Goal: Transaction & Acquisition: Purchase product/service

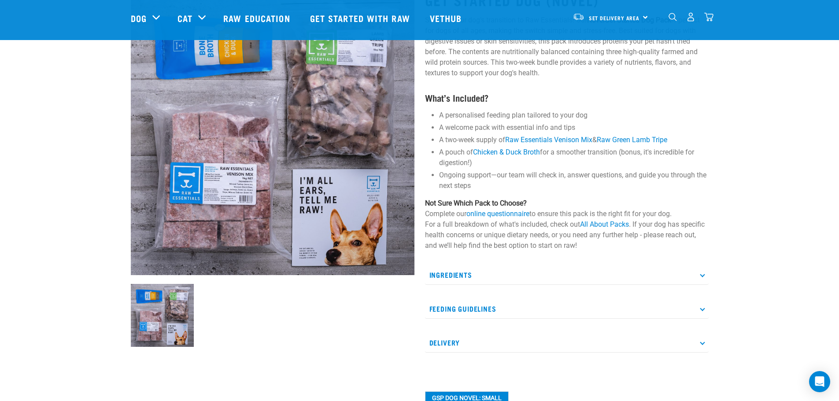
scroll to position [88, 0]
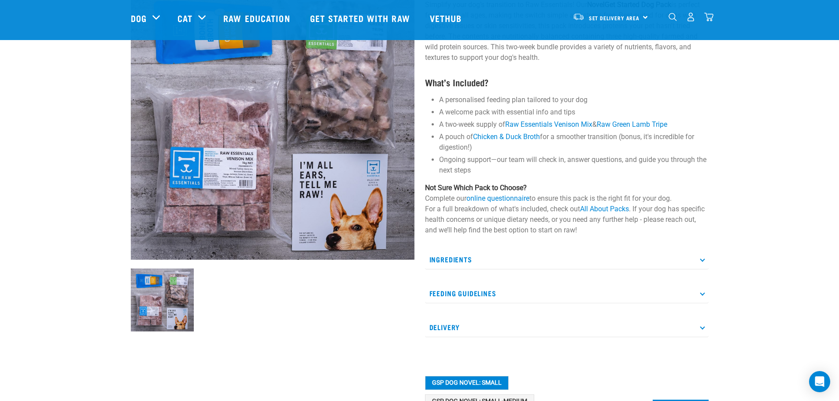
click at [704, 293] on icon at bounding box center [702, 293] width 5 height 5
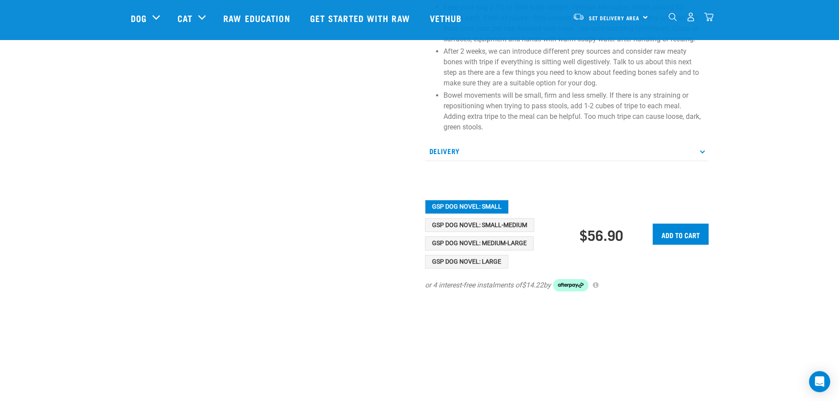
scroll to position [529, 0]
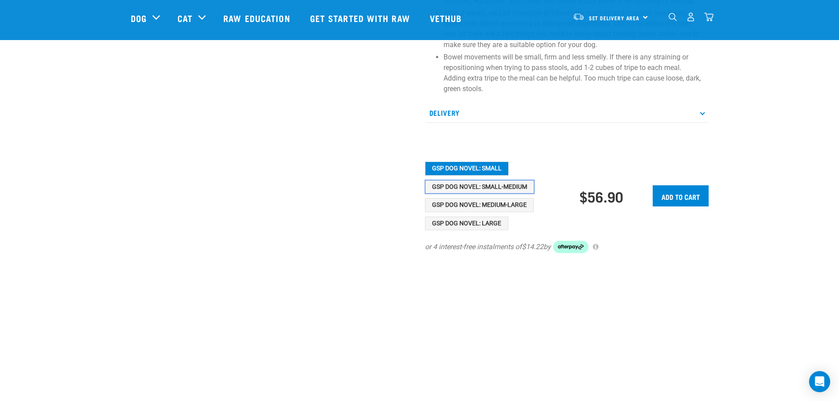
click at [496, 186] on button "GSP Dog Novel: Small-Medium" at bounding box center [479, 187] width 109 height 14
click at [486, 169] on button "GSP Dog Novel: Small" at bounding box center [467, 169] width 84 height 14
click at [486, 182] on button "GSP Dog Novel: Small-Medium" at bounding box center [479, 187] width 109 height 14
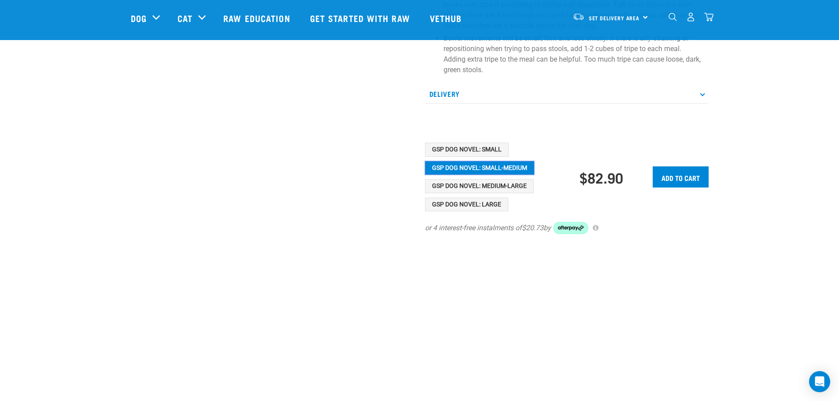
scroll to position [573, 0]
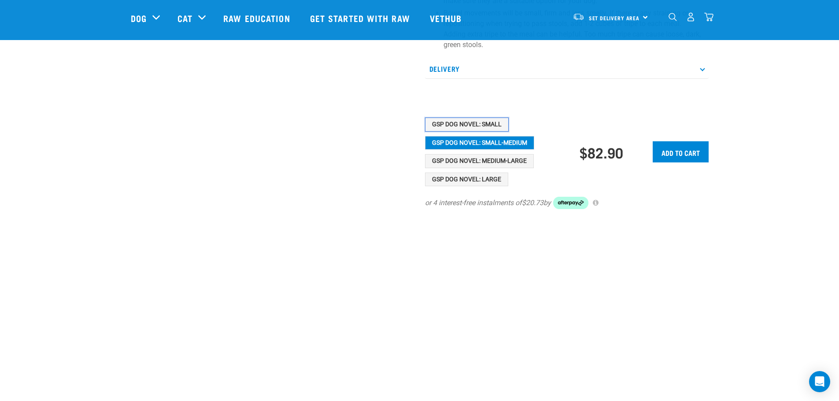
click at [480, 121] on button "GSP Dog Novel: Small" at bounding box center [467, 125] width 84 height 14
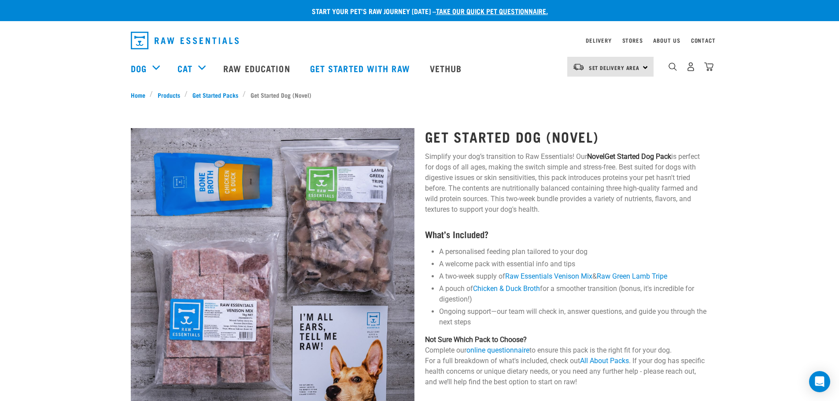
scroll to position [0, 0]
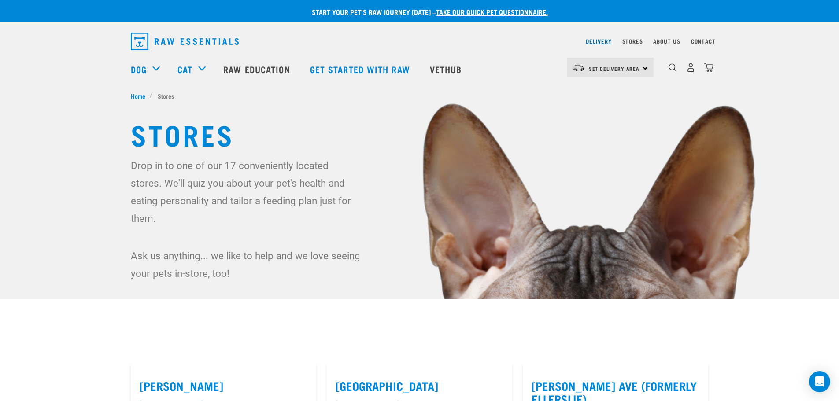
click at [605, 41] on link "Delivery" at bounding box center [599, 41] width 26 height 3
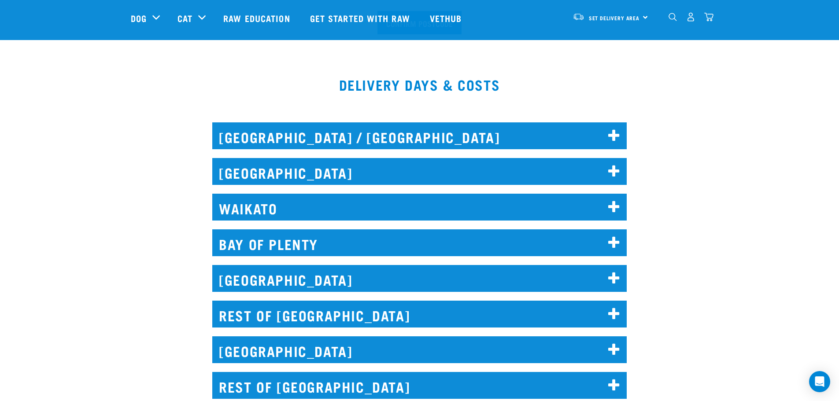
scroll to position [396, 0]
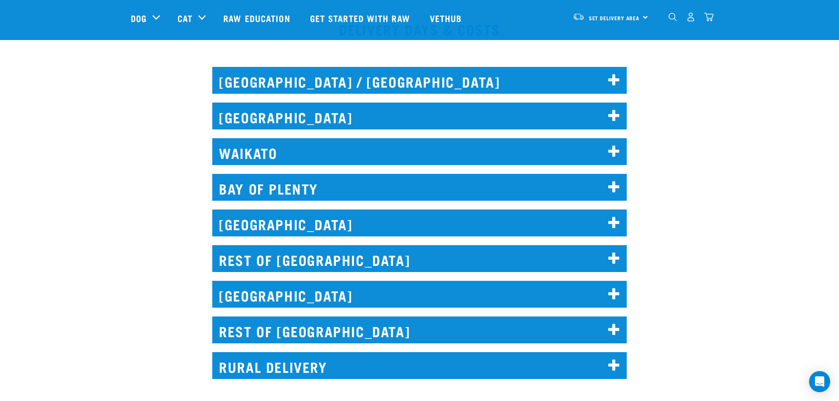
click at [612, 222] on icon at bounding box center [614, 223] width 12 height 14
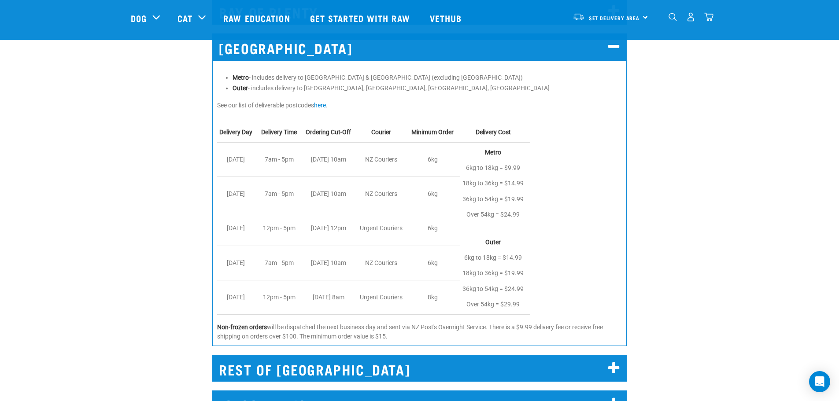
scroll to position [529, 0]
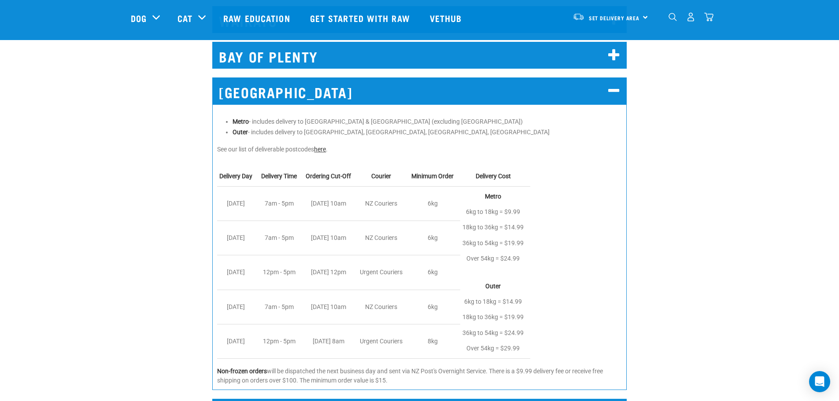
click at [318, 148] on link "here" at bounding box center [320, 149] width 12 height 7
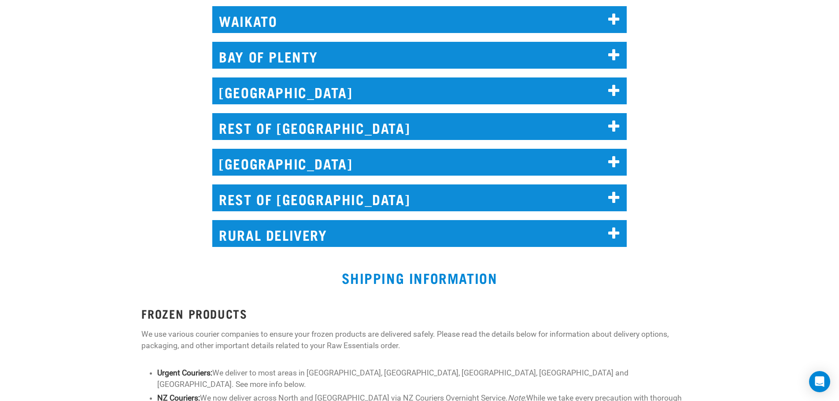
click at [617, 89] on icon at bounding box center [614, 91] width 12 height 14
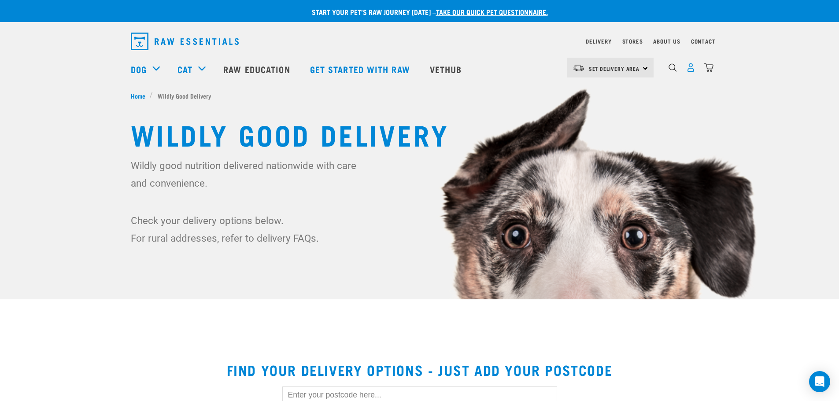
click at [691, 70] on img "dropdown navigation" at bounding box center [690, 67] width 9 height 9
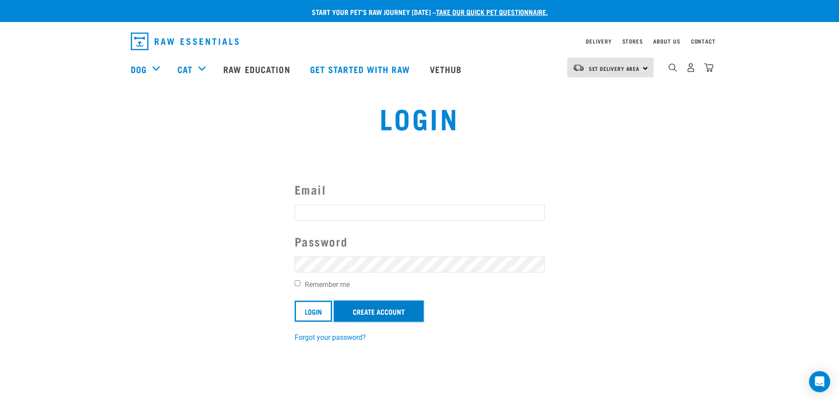
click at [380, 312] on link "Create Account" at bounding box center [379, 311] width 90 height 21
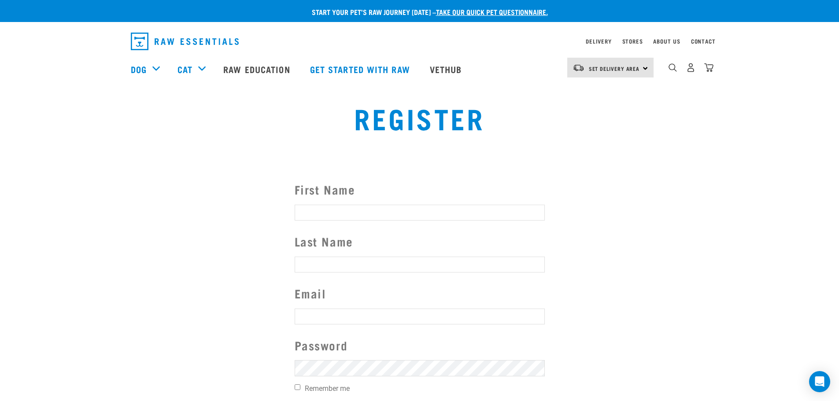
click at [321, 211] on input "First Name" at bounding box center [420, 213] width 250 height 16
type input "Sarah"
type input "Keast"
type input "kiwismo@gmail.com"
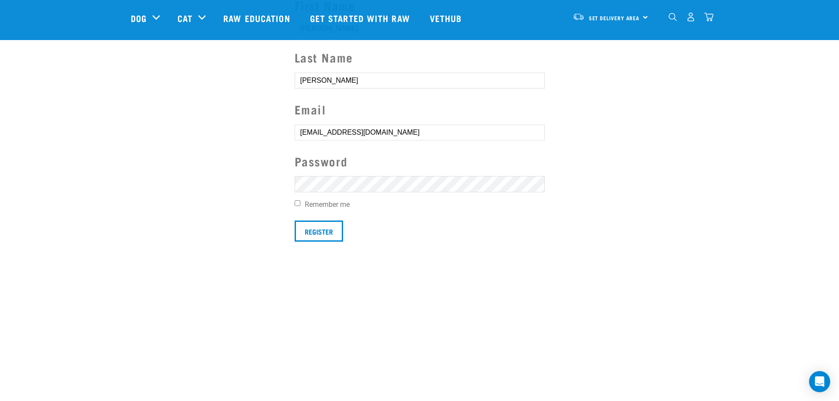
scroll to position [176, 0]
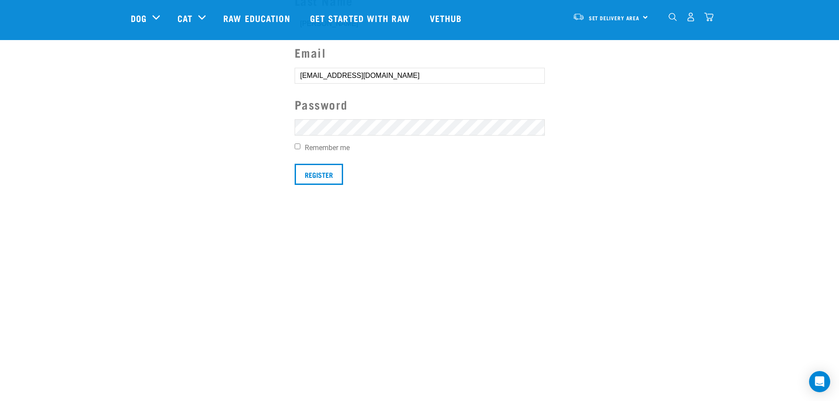
click at [299, 146] on input "Remember me" at bounding box center [298, 147] width 6 height 6
checkbox input "true"
click at [318, 172] on input "Register" at bounding box center [319, 174] width 48 height 21
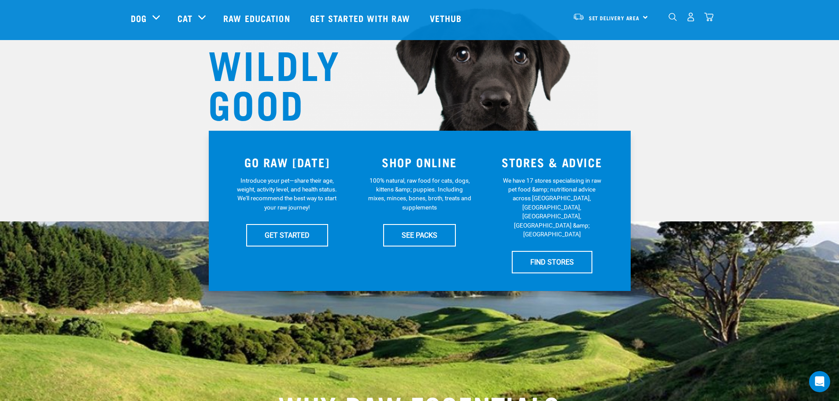
scroll to position [88, 0]
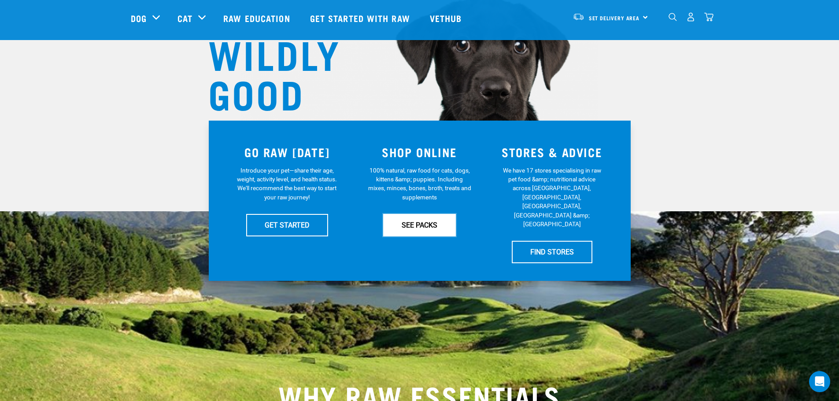
click at [426, 223] on link "SEE PACKS" at bounding box center [419, 225] width 73 height 22
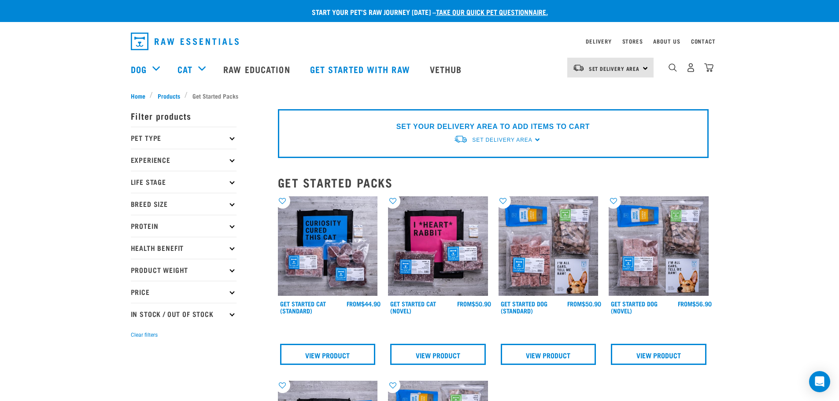
scroll to position [44, 0]
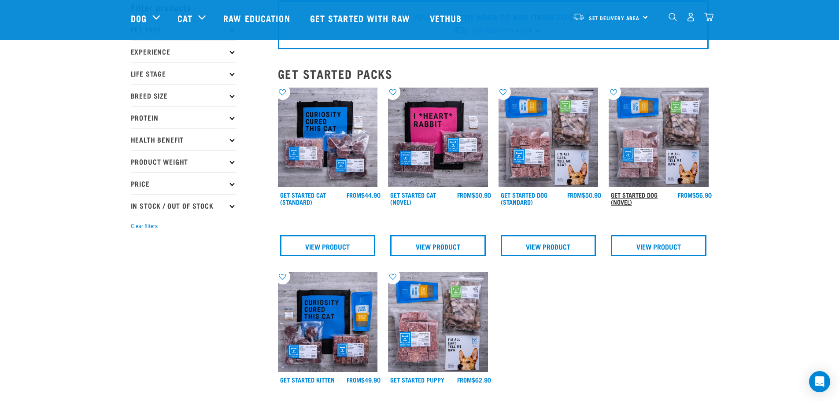
click at [623, 196] on link "Get Started Dog (Novel)" at bounding box center [634, 198] width 47 height 10
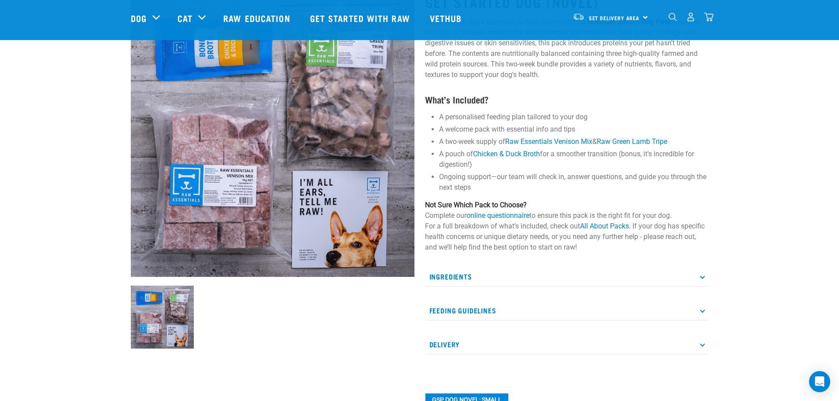
scroll to position [88, 0]
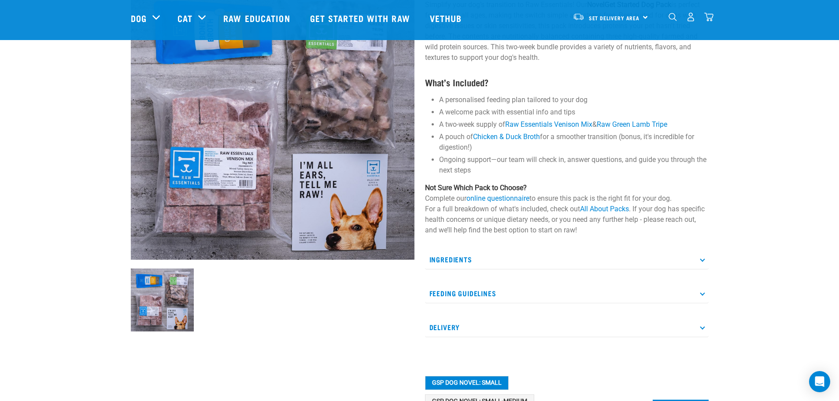
click at [703, 294] on icon at bounding box center [702, 293] width 5 height 5
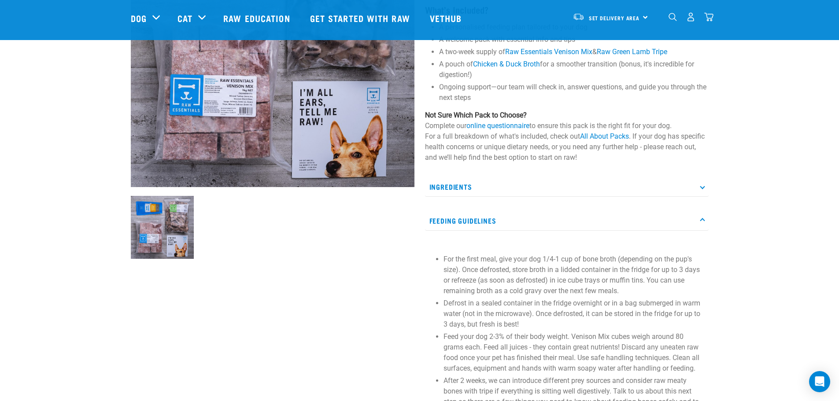
scroll to position [176, 0]
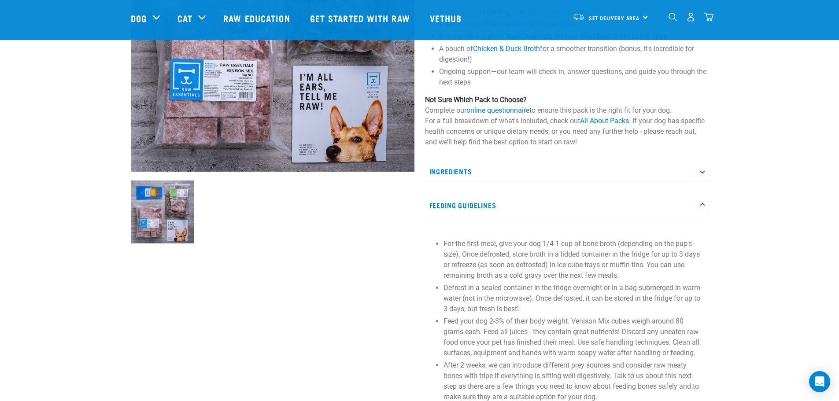
click at [703, 174] on icon at bounding box center [702, 171] width 5 height 5
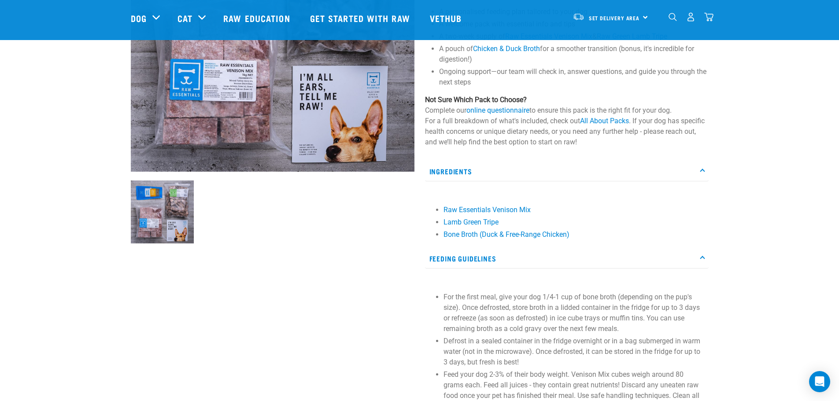
click at [703, 174] on icon at bounding box center [702, 171] width 5 height 5
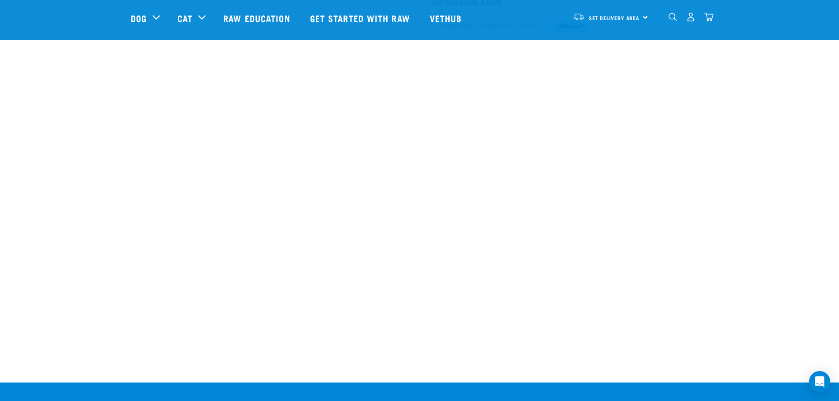
scroll to position [749, 0]
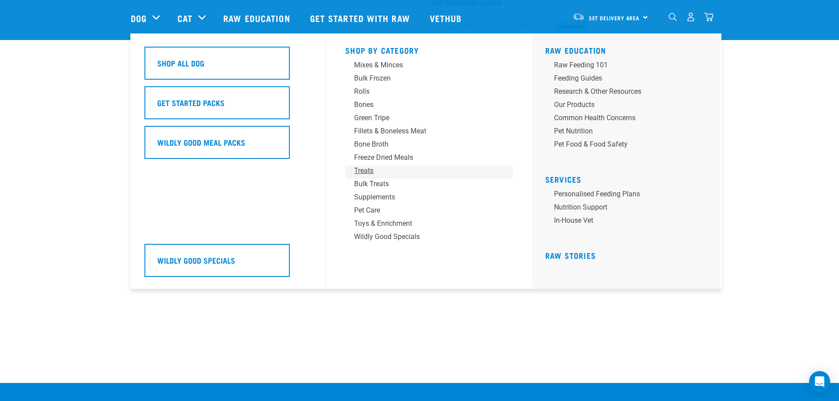
click at [365, 169] on div "Treats" at bounding box center [422, 171] width 137 height 11
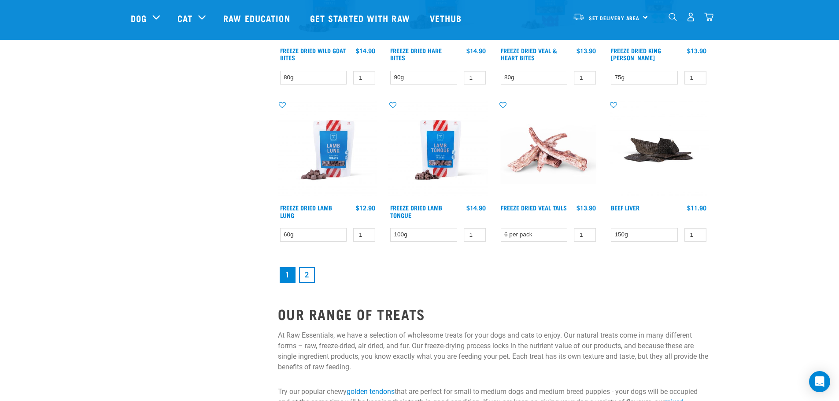
scroll to position [1145, 0]
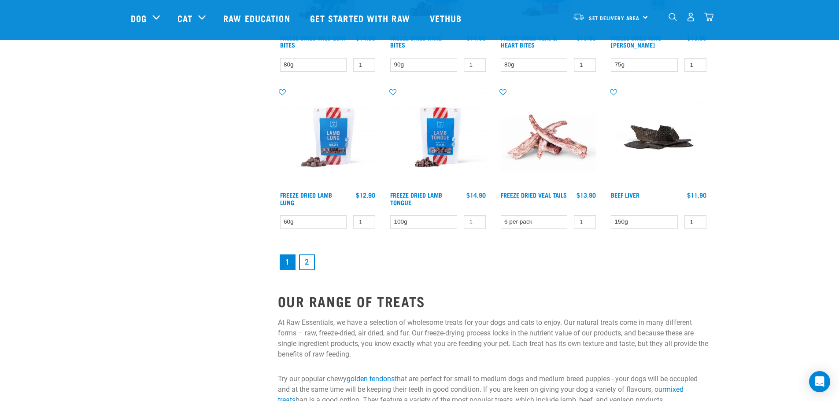
click at [308, 259] on link "2" at bounding box center [307, 263] width 16 height 16
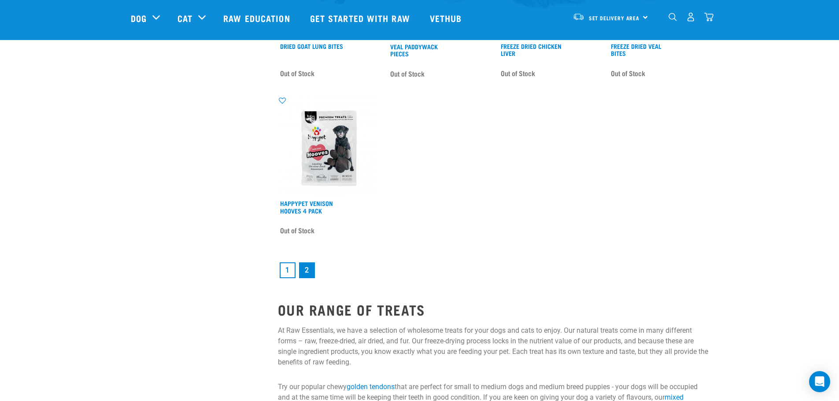
scroll to position [1145, 0]
